Goal: Information Seeking & Learning: Learn about a topic

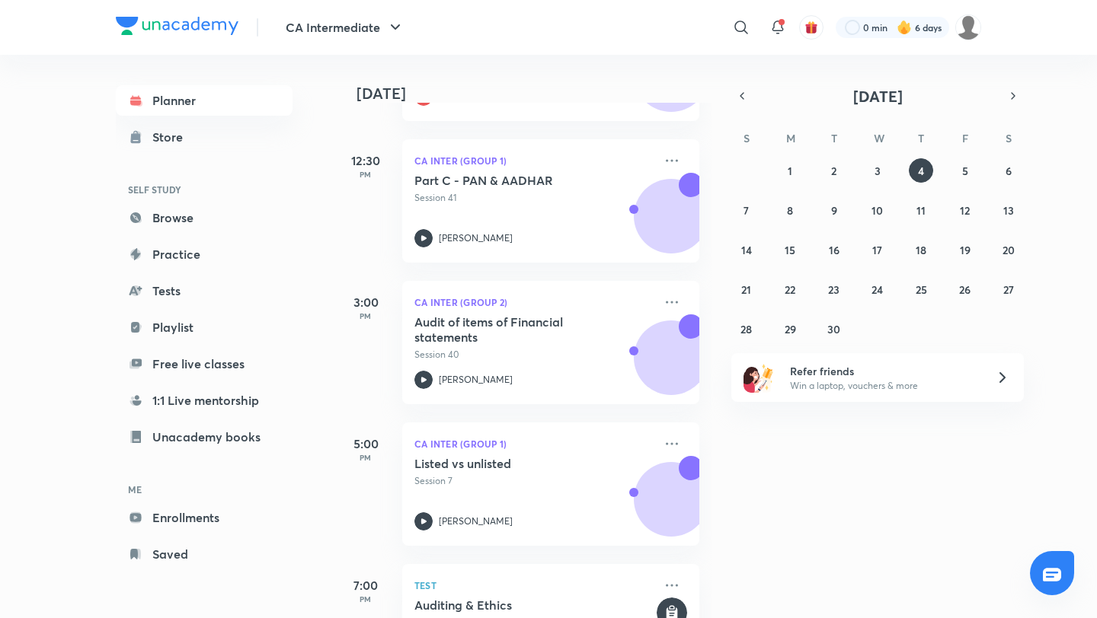
scroll to position [752, 0]
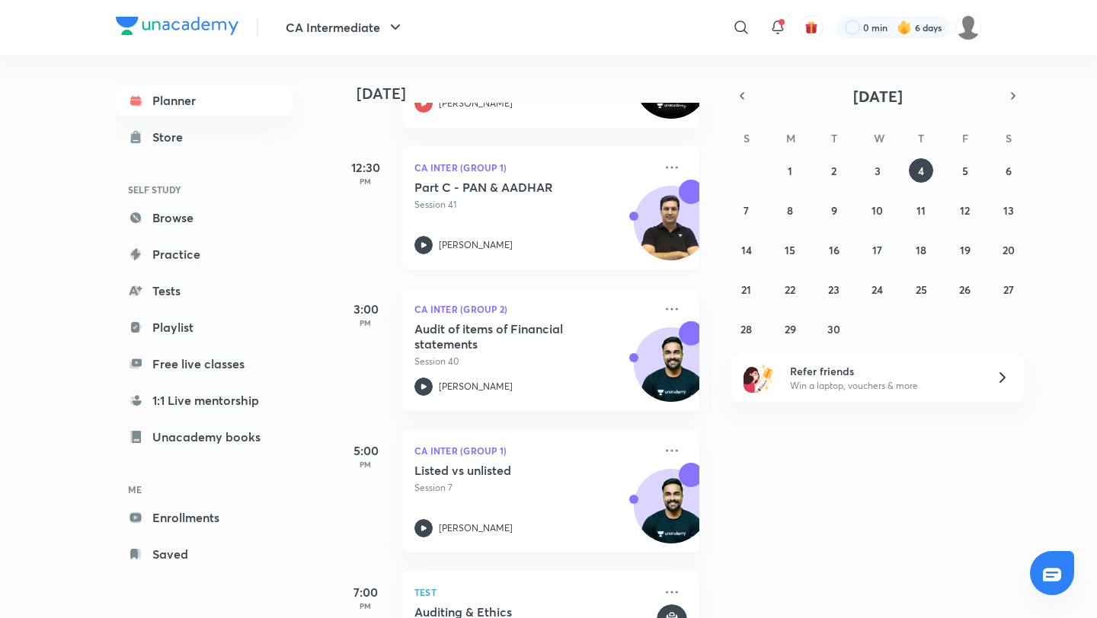
click at [484, 237] on div "[PERSON_NAME]" at bounding box center [533, 245] width 239 height 18
